Goal: Information Seeking & Learning: Learn about a topic

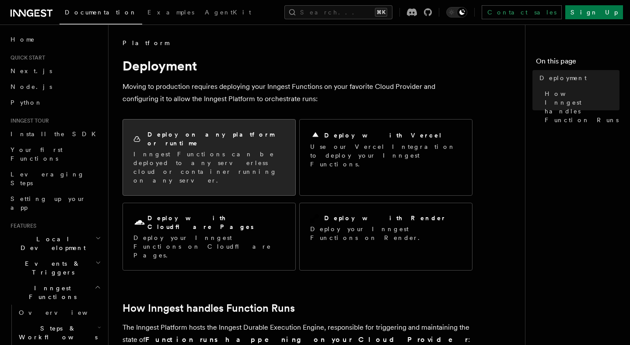
click at [255, 155] on p "Inngest Functions can be deployed to any serverless cloud or container running …" at bounding box center [208, 167] width 151 height 35
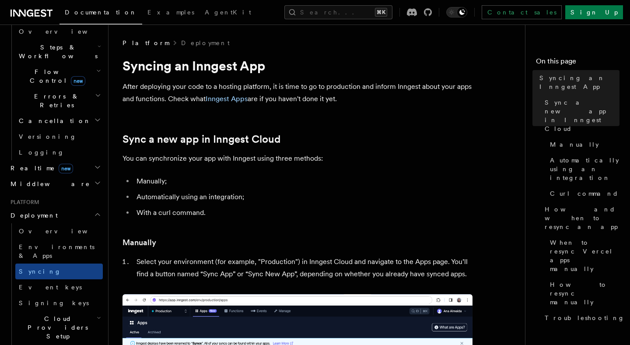
scroll to position [282, 0]
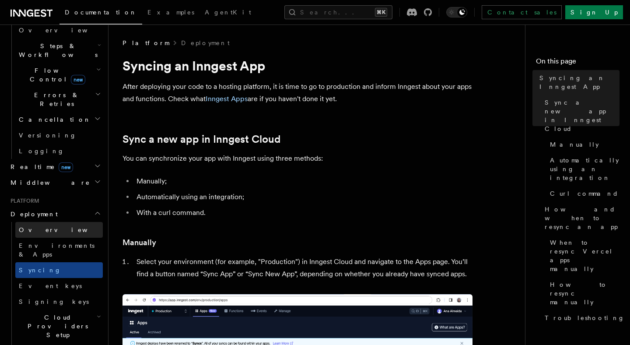
click at [63, 222] on link "Overview" at bounding box center [58, 230] width 87 height 16
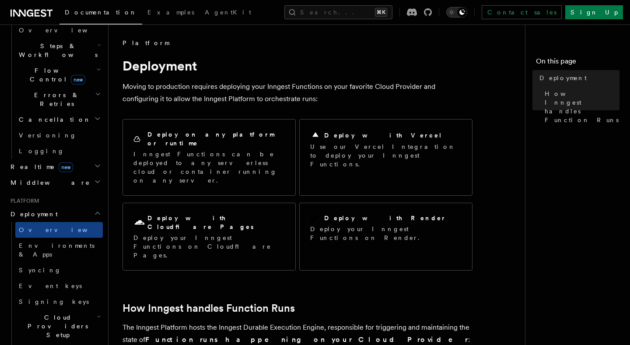
click at [456, 13] on icon "Toggle dark mode" at bounding box center [451, 12] width 9 height 9
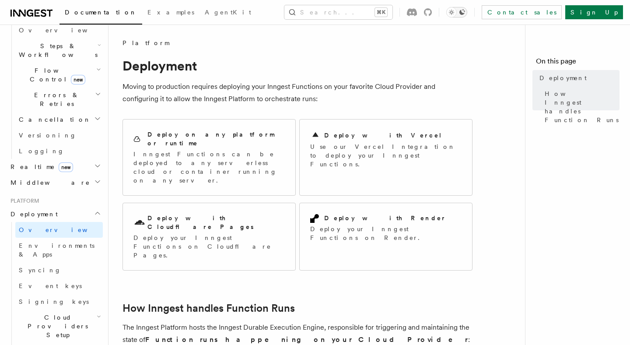
click at [456, 13] on icon "Toggle dark mode" at bounding box center [451, 12] width 9 height 9
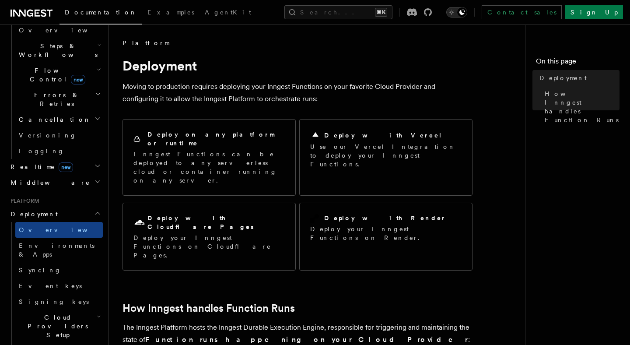
click at [456, 13] on icon "Toggle dark mode" at bounding box center [451, 12] width 9 height 9
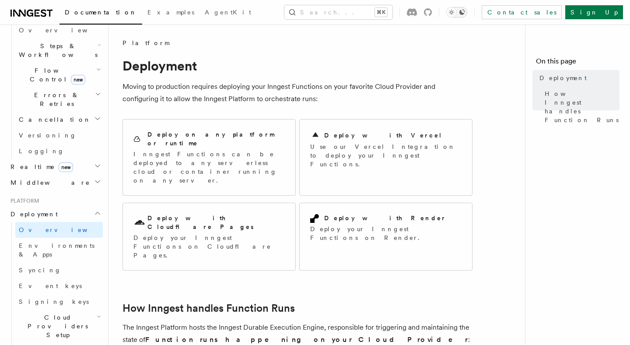
click at [456, 13] on icon "Toggle dark mode" at bounding box center [451, 12] width 9 height 9
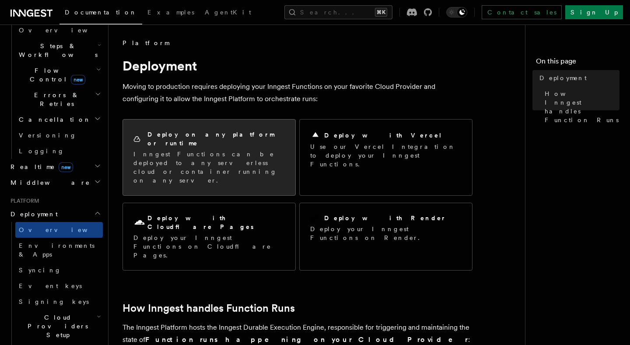
click at [247, 161] on div "Deploy on any platform or runtime Inngest Functions can be deployed to any serv…" at bounding box center [209, 157] width 172 height 76
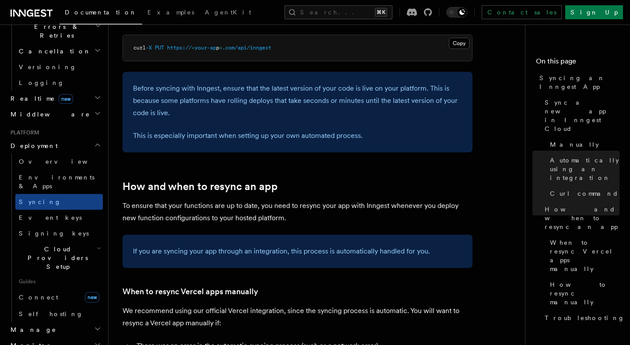
scroll to position [351, 0]
click at [97, 244] on icon "button" at bounding box center [99, 247] width 4 height 7
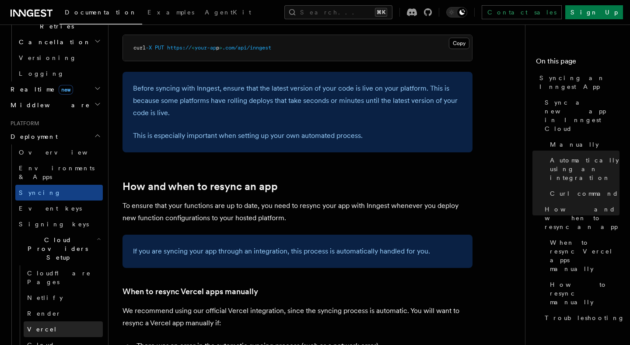
scroll to position [365, 0]
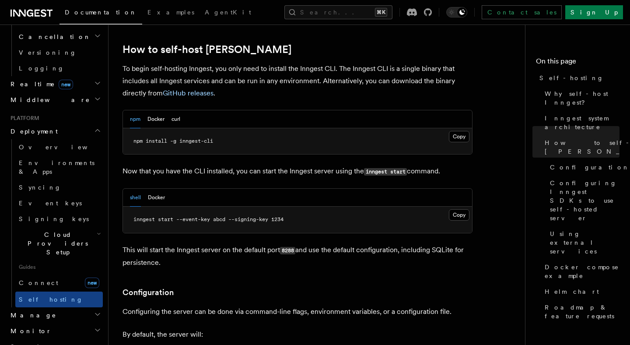
scroll to position [877, 0]
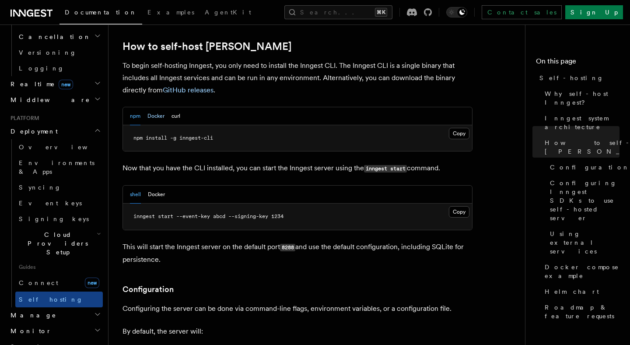
click at [158, 107] on button "Docker" at bounding box center [155, 116] width 17 height 18
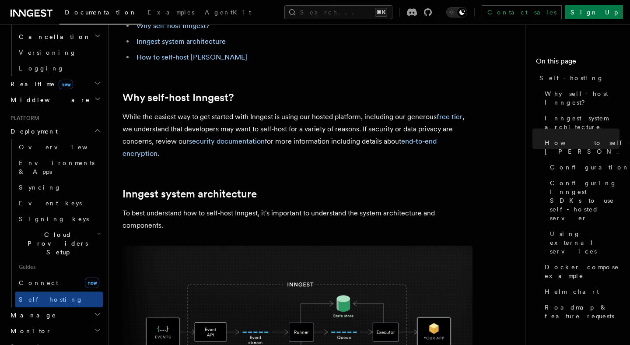
scroll to position [0, 0]
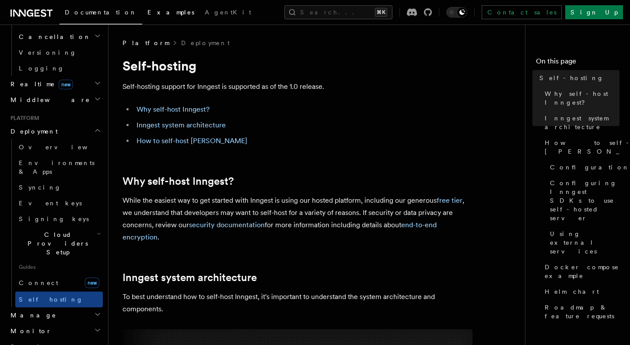
click at [147, 14] on span "Examples" at bounding box center [170, 12] width 47 height 7
